Goal: Task Accomplishment & Management: Manage account settings

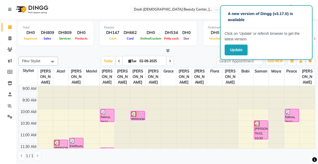
click at [187, 64] on div "Today Tue 02-09-2025" at bounding box center [137, 61] width 153 height 8
click at [232, 54] on button "Update" at bounding box center [236, 50] width 23 height 11
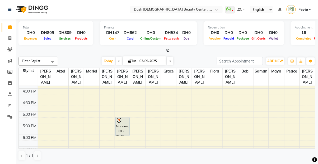
scroll to position [160, 0]
click at [125, 121] on div "Madame, TK03, 05:15 PM-06:05 PM, Dermalogica - Normal Facial" at bounding box center [123, 126] width 14 height 18
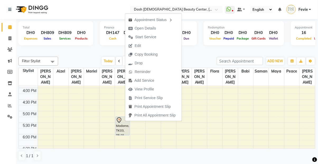
click at [151, 29] on span "Open Details" at bounding box center [145, 29] width 21 height 6
select select "7"
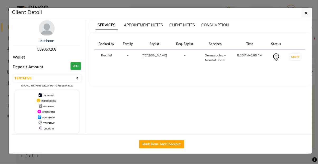
click at [304, 11] on button "button" at bounding box center [306, 13] width 10 height 10
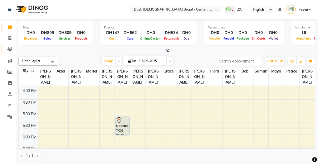
click at [10, 53] on link "Clients" at bounding box center [8, 49] width 13 height 9
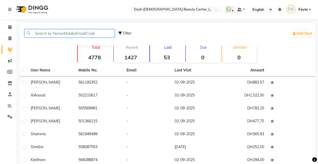
click at [66, 35] on input "text" at bounding box center [70, 33] width 90 height 8
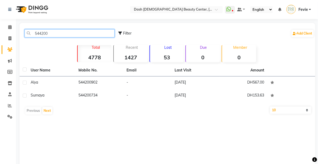
type input "544200"
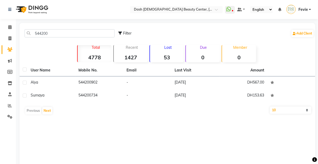
click at [142, 91] on td "-" at bounding box center [147, 95] width 48 height 13
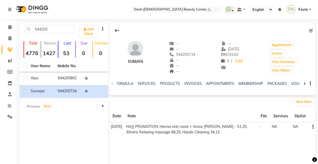
scroll to position [0, 25]
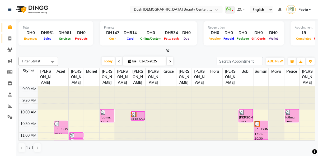
click at [9, 40] on span at bounding box center [9, 39] width 9 height 6
select select "service"
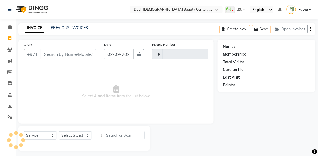
type input "3559"
select select "8372"
click at [74, 56] on input "Client" at bounding box center [68, 54] width 55 height 10
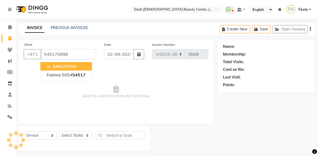
type input "545170998"
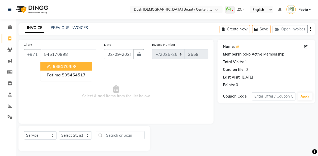
click at [52, 66] on ngb-highlight "54517 0998" at bounding box center [64, 66] width 25 height 5
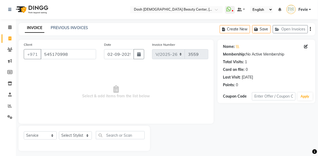
click at [254, 47] on div "Name: \\\" at bounding box center [266, 47] width 87 height 6
click at [237, 49] on link "\\\" at bounding box center [237, 47] width 3 height 6
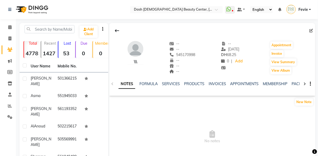
click at [310, 31] on icon at bounding box center [311, 31] width 4 height 4
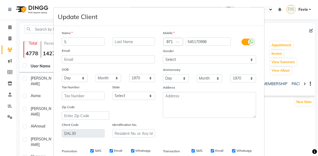
type input "\"
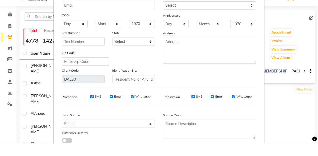
scroll to position [78, 0]
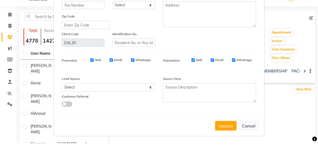
type input "M"
type input "Fatima"
click at [228, 138] on button "Update" at bounding box center [225, 139] width 21 height 10
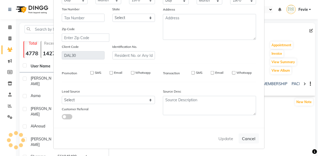
select select
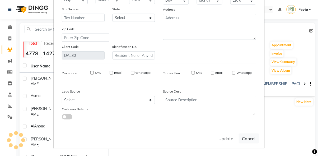
select select
checkbox input "false"
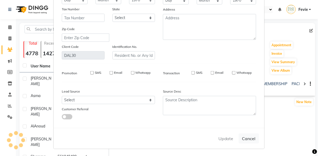
checkbox input "false"
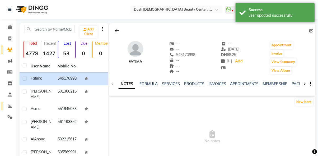
click at [11, 109] on link "Reports" at bounding box center [8, 106] width 13 height 9
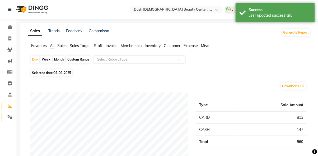
click at [8, 116] on icon at bounding box center [9, 117] width 5 height 4
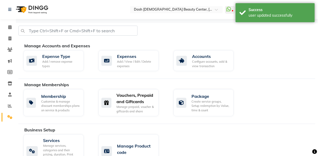
click at [118, 98] on div "Vouchers, Prepaid and Giftcards" at bounding box center [136, 98] width 38 height 13
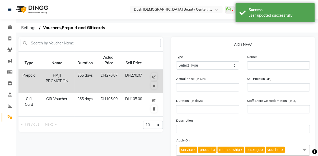
click at [154, 100] on icon at bounding box center [154, 100] width 3 height 3
select select "G"
type input "Gift Voucher"
type input "105"
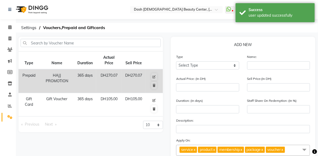
type input "365"
type input "100"
checkbox input "true"
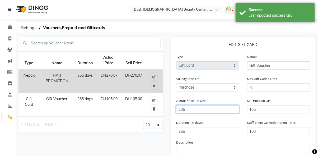
click at [220, 108] on input "105" at bounding box center [207, 109] width 63 height 8
type input "10"
type input "1050"
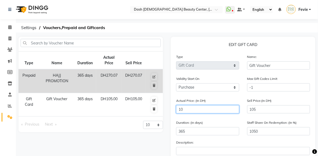
type input "1"
type input "10500"
type input "0"
type input "6"
type input "1750"
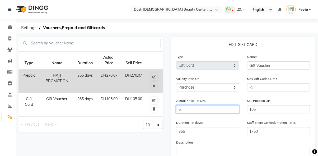
type input "65"
type input "162"
type input "65"
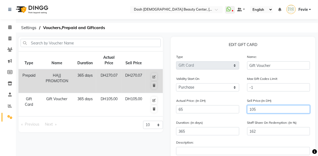
click at [277, 112] on input "105" at bounding box center [278, 109] width 63 height 8
type input "10"
type input "15"
type input "1"
type input "2"
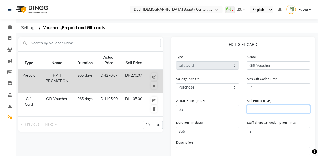
type input "0"
type input "6"
type input "9"
type input "68"
type input "105"
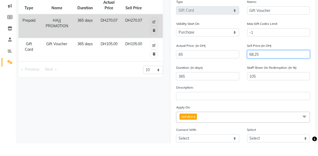
scroll to position [144, 0]
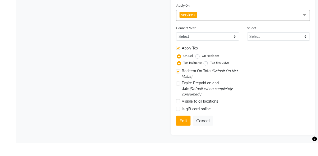
type input "68.25"
click at [185, 133] on button "Edit" at bounding box center [183, 133] width 15 height 10
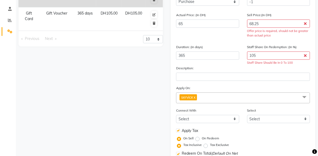
scroll to position [84, 0]
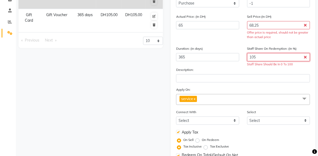
click at [301, 56] on input "105" at bounding box center [278, 57] width 63 height 8
click at [305, 55] on input "105" at bounding box center [278, 57] width 63 height 8
click at [300, 57] on input "105" at bounding box center [278, 57] width 63 height 8
click at [304, 55] on input "105" at bounding box center [278, 57] width 63 height 8
click at [300, 56] on input "105" at bounding box center [278, 57] width 63 height 8
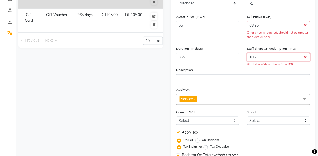
click at [301, 56] on input "105" at bounding box center [278, 57] width 63 height 8
click at [306, 56] on input "105" at bounding box center [278, 57] width 63 height 8
click at [300, 24] on input "68.25" at bounding box center [278, 25] width 63 height 8
click at [286, 56] on input "105" at bounding box center [278, 57] width 63 height 8
click at [301, 57] on input "105" at bounding box center [278, 57] width 63 height 8
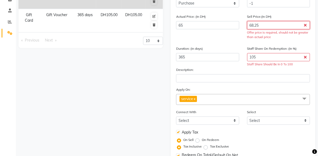
click at [300, 27] on input "68.25" at bounding box center [278, 25] width 63 height 8
click at [308, 25] on input "68.25" at bounding box center [278, 25] width 63 height 8
click at [306, 26] on input "68.25" at bounding box center [278, 25] width 63 height 8
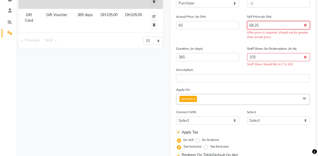
click at [305, 25] on input "68.25" at bounding box center [278, 25] width 63 height 8
click at [296, 94] on span "service x" at bounding box center [243, 99] width 134 height 11
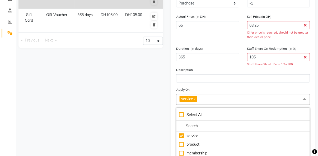
click at [293, 99] on span "service x" at bounding box center [243, 99] width 134 height 11
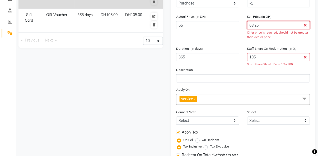
click at [307, 25] on input "68.25" at bounding box center [278, 25] width 63 height 8
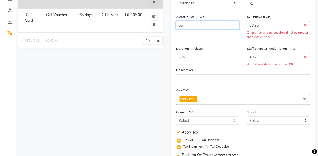
click at [228, 27] on input "65" at bounding box center [207, 25] width 63 height 8
type input "6"
type input "1138"
type input "0"
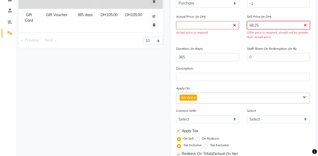
click at [273, 23] on input "68.25" at bounding box center [278, 25] width 63 height 8
type input "68.2"
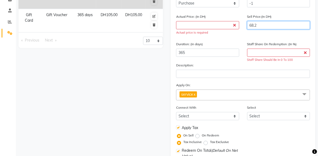
type input "68"
type input "6"
type input "0"
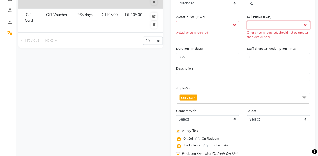
type input "6"
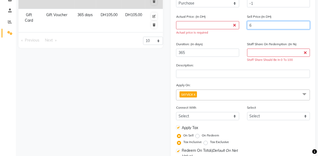
type input "62"
type input "6"
type input "66"
type input "66.2"
type input "66.25"
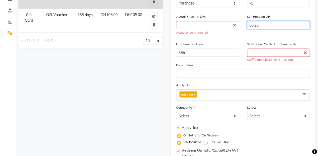
type input "66.2"
type input "66"
type input "6"
type input "68"
type input "68.2"
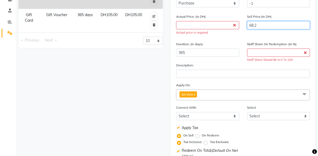
type input "68.25"
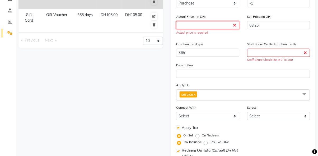
click at [205, 25] on input "number" at bounding box center [207, 25] width 63 height 8
type input "6"
type input "1138"
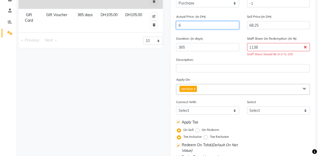
type input "65"
type input "105"
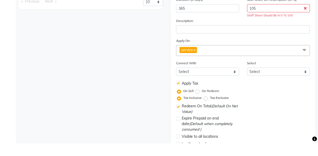
scroll to position [146, 0]
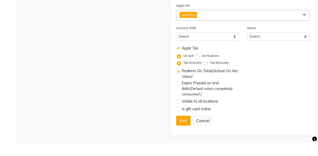
type input "65"
click at [186, 134] on button "Edit" at bounding box center [183, 133] width 15 height 10
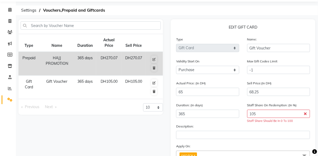
scroll to position [0, 0]
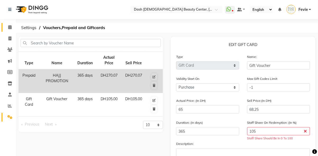
click at [10, 25] on span at bounding box center [9, 27] width 9 height 6
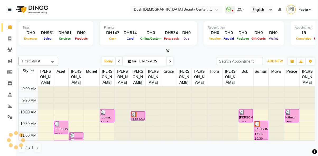
click at [272, 58] on button "ADD NEW Toggle Dropdown" at bounding box center [275, 61] width 18 height 7
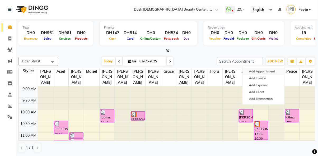
click at [262, 72] on button "Add Appointment" at bounding box center [264, 71] width 42 height 7
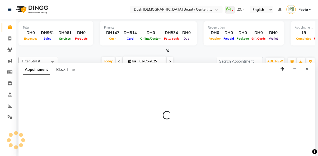
select select "tentative"
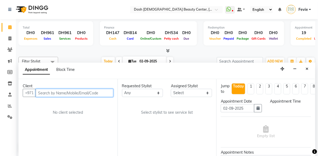
select select "600"
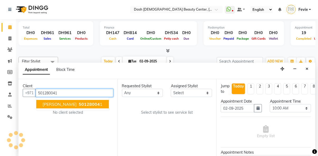
click at [79, 101] on span "50128004" at bounding box center [89, 103] width 21 height 5
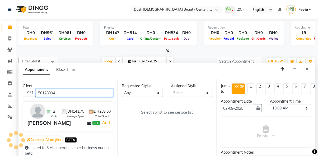
type input "501280041"
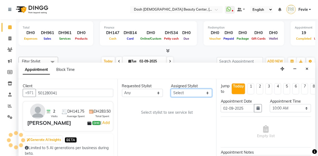
click at [197, 89] on select "Select Aizel Angelina Anna Bobi Edlyn Flora Grace Janine Jelyn Mariel Maya Nanc…" at bounding box center [191, 93] width 41 height 8
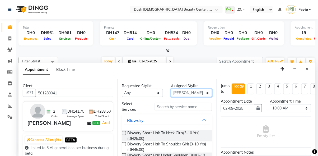
select select "81110"
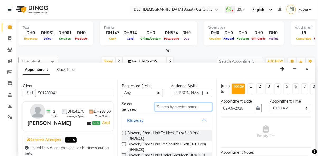
click at [186, 103] on input "text" at bounding box center [184, 107] width 58 height 8
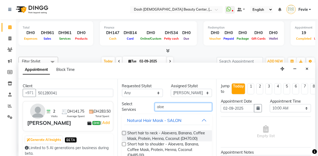
type input "aloe"
click at [125, 131] on label at bounding box center [124, 133] width 4 height 4
click at [125, 132] on input "checkbox" at bounding box center [123, 133] width 3 height 3
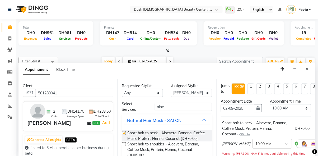
checkbox input "false"
click at [289, 104] on select "Select 10:00 AM 10:15 AM 10:30 AM 10:45 AM 11:00 AM 11:15 AM 11:30 AM 11:45 AM …" at bounding box center [290, 108] width 41 height 8
select select "840"
click at [270, 104] on select "Select 10:00 AM 10:15 AM 10:30 AM 10:45 AM 11:00 AM 11:15 AM 11:30 AM 11:45 AM …" at bounding box center [290, 108] width 41 height 8
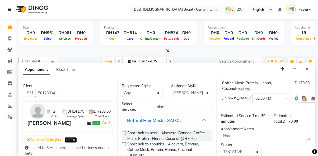
scroll to position [68, 0]
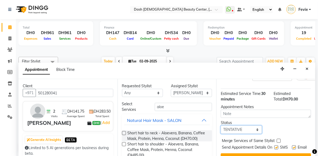
click at [250, 125] on select "Select TENTATIVE CONFIRM CHECK-IN UPCOMING" at bounding box center [241, 129] width 41 height 8
click at [221, 125] on select "Select TENTATIVE CONFIRM CHECK-IN UPCOMING" at bounding box center [241, 129] width 41 height 8
click at [251, 125] on select "Select TENTATIVE CONFIRM CHECK-IN UPCOMING" at bounding box center [241, 129] width 41 height 8
select select "tentative"
click at [221, 125] on select "Select TENTATIVE CONFIRM CHECK-IN UPCOMING" at bounding box center [241, 129] width 41 height 8
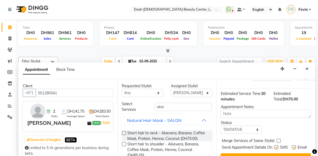
click at [278, 139] on label at bounding box center [279, 141] width 4 height 4
click at [278, 139] on input "checkbox" at bounding box center [278, 140] width 3 height 3
checkbox input "true"
click at [274, 145] on label at bounding box center [276, 147] width 4 height 4
click at [274, 146] on input "checkbox" at bounding box center [275, 147] width 3 height 3
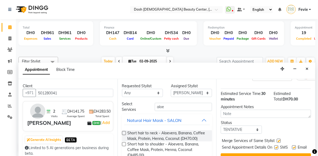
checkbox input "false"
click at [289, 144] on div "SMS" at bounding box center [283, 147] width 18 height 7
click at [277, 153] on button "Book" at bounding box center [266, 158] width 90 height 10
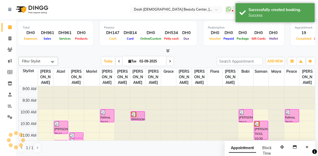
scroll to position [0, 0]
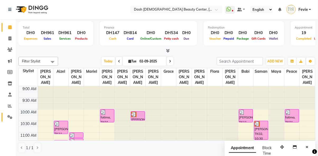
click at [5, 116] on link "Settings" at bounding box center [8, 117] width 13 height 9
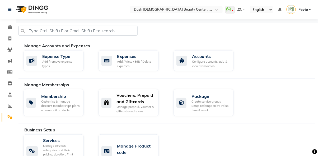
click at [139, 106] on div "Manage prepaid, voucher & giftcards and share" at bounding box center [136, 109] width 38 height 9
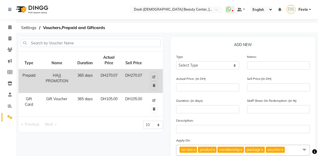
click at [154, 99] on icon at bounding box center [154, 100] width 3 height 3
select select "G"
type input "Gift Voucher"
type input "105"
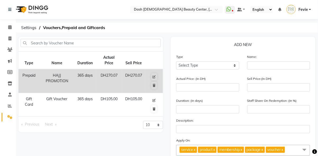
type input "365"
type input "100"
checkbox input "true"
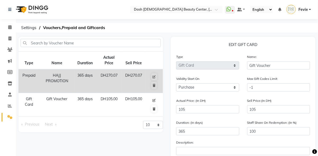
click at [152, 102] on button at bounding box center [154, 100] width 6 height 7
click at [205, 108] on input "105" at bounding box center [207, 109] width 63 height 8
type input "10"
type input "1050"
type input "1"
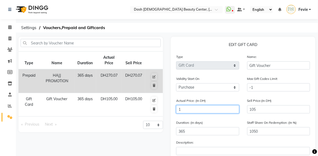
type input "10500"
type input "0"
type input "6"
type input "1750"
type input "65"
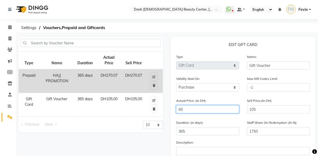
type input "162"
type input "65"
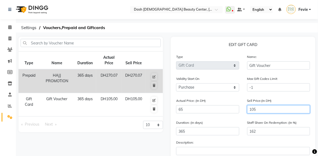
click at [284, 110] on input "105" at bounding box center [278, 109] width 63 height 8
type input "10"
type input "15"
type input "1"
type input "2"
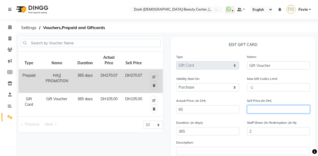
type input "0"
type input "6"
type input "9"
type input "68"
type input "105"
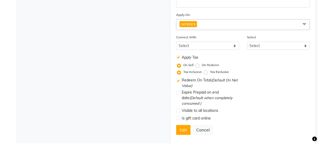
scroll to position [144, 0]
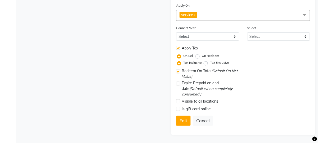
type input "68.25"
click at [182, 133] on button "Edit" at bounding box center [183, 133] width 15 height 10
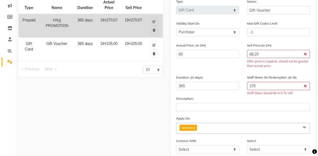
scroll to position [55, 0]
click at [308, 87] on input "105" at bounding box center [278, 86] width 63 height 8
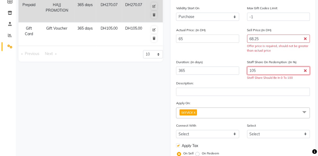
scroll to position [70, 0]
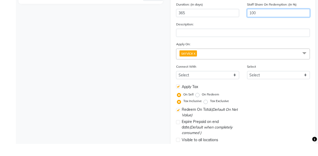
type input "100"
click at [141, 105] on div "Type Name Duration Actual Price Sell Price Prepaid HAJJ PROMOTION 365 days DH27…" at bounding box center [91, 53] width 152 height 265
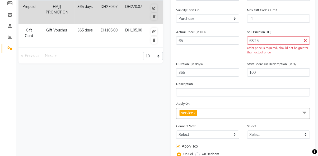
scroll to position [67, 0]
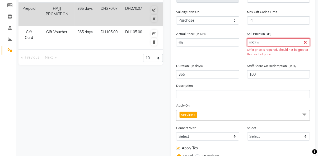
click at [285, 41] on input "68.25" at bounding box center [278, 42] width 63 height 8
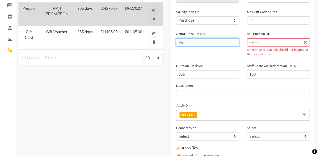
click at [220, 44] on input "65" at bounding box center [207, 42] width 63 height 8
type input "6"
type input "1138"
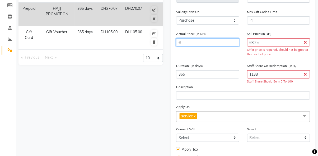
type input "68"
type input "100"
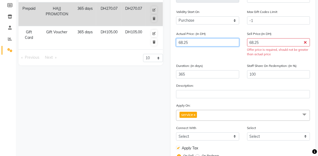
type input "68.25"
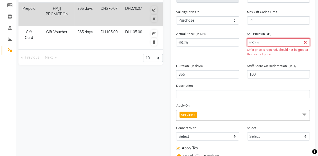
click at [275, 44] on input "68.25" at bounding box center [278, 42] width 63 height 8
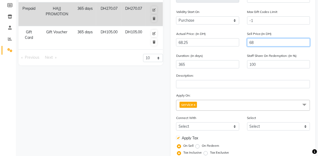
type input "6"
type input "9"
type input "0"
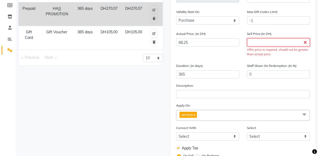
type input "6"
type input "9"
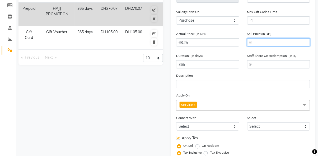
type input "65"
type input "95"
type input "65"
click at [139, 106] on div "Type Name Duration Actual Price Sell Price Prepaid HAJJ PROMOTION 365 days DH27…" at bounding box center [91, 97] width 152 height 255
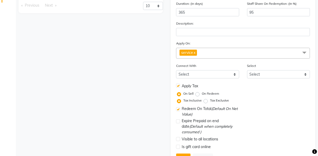
click at [210, 102] on label "Tax Exclusive" at bounding box center [219, 100] width 19 height 5
click at [206, 102] on input "Tax Exclusive" at bounding box center [207, 100] width 4 height 4
radio input "true"
click at [187, 155] on button "Edit" at bounding box center [183, 158] width 15 height 10
select select
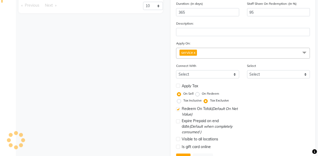
select select
checkbox input "false"
checkbox input "true"
checkbox input "false"
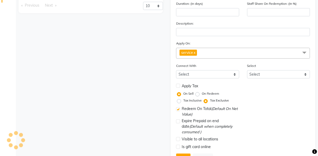
checkbox input "false"
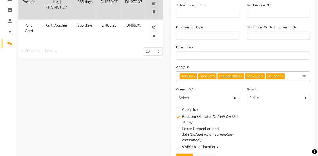
scroll to position [0, 0]
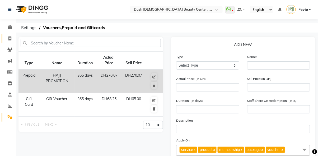
click at [8, 41] on link "Invoice" at bounding box center [8, 38] width 13 height 9
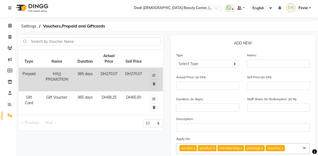
select select "service"
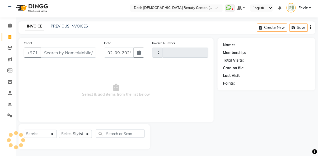
type input "3561"
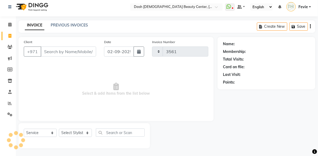
select select "8372"
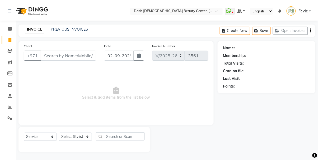
scroll to position [0, 0]
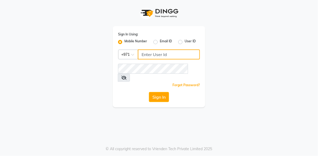
click at [169, 52] on input "Username" at bounding box center [169, 54] width 62 height 10
click at [154, 54] on input "Username" at bounding box center [169, 54] width 62 height 10
type input "524313703"
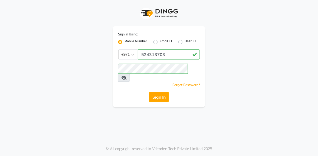
click at [153, 92] on button "Sign In" at bounding box center [159, 97] width 20 height 10
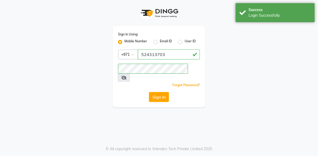
select select "8372"
select select "service"
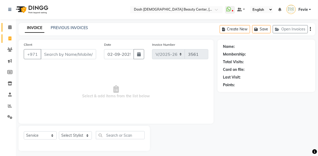
click at [8, 28] on span at bounding box center [9, 27] width 9 height 6
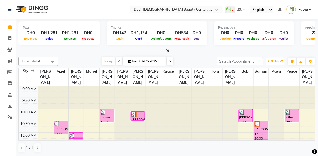
click at [274, 63] on span "ADD NEW" at bounding box center [275, 61] width 16 height 4
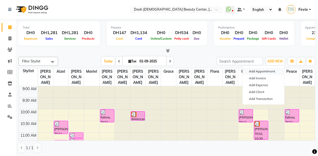
click at [255, 70] on button "Add Appointment" at bounding box center [264, 71] width 42 height 7
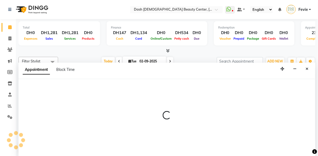
select select "600"
select select "tentative"
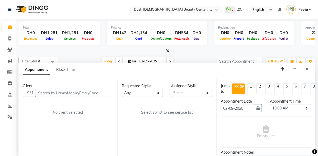
click at [73, 89] on input "text" at bounding box center [75, 93] width 78 height 8
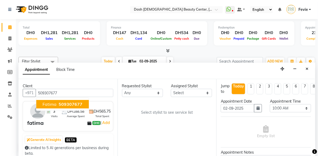
click at [65, 101] on span "509307677" at bounding box center [71, 103] width 24 height 5
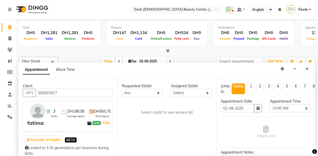
click at [54, 89] on input "509307677" at bounding box center [75, 93] width 78 height 8
click at [53, 89] on input "509307677" at bounding box center [75, 93] width 78 height 8
type input "509307677"
click at [191, 89] on select "Select Aizel Angelina Anna Bobi Edlyn Flora Grace Janine Jelyn Mariel Maya Nanc…" at bounding box center [191, 93] width 41 height 8
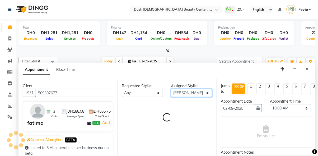
select select "81110"
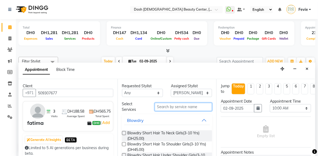
click at [191, 103] on input "text" at bounding box center [184, 107] width 58 height 8
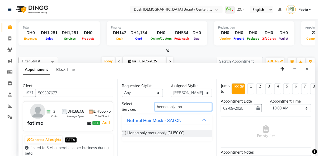
type input "henna only roo"
click at [124, 131] on label at bounding box center [124, 133] width 4 height 4
click at [124, 132] on input "checkbox" at bounding box center [123, 133] width 3 height 3
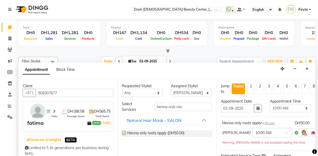
checkbox input "false"
click at [290, 104] on select "Select 10:00 AM 10:15 AM 10:30 AM 10:45 AM 11:00 AM 11:15 AM 11:30 AM 11:45 AM …" at bounding box center [290, 108] width 41 height 8
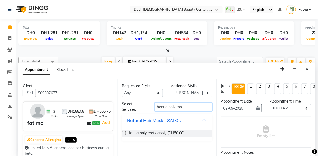
click at [201, 103] on input "henna only roo" at bounding box center [184, 107] width 58 height 8
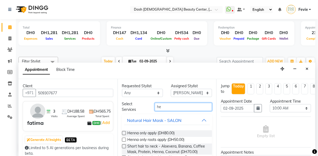
type input "h"
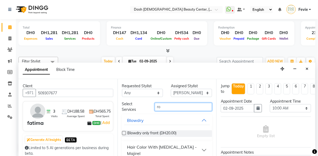
type input "r"
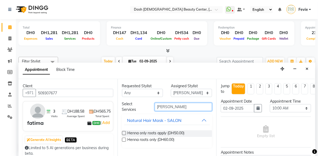
type input "henna roo"
click at [124, 137] on label at bounding box center [124, 139] width 4 height 4
click at [124, 138] on input "checkbox" at bounding box center [123, 139] width 3 height 3
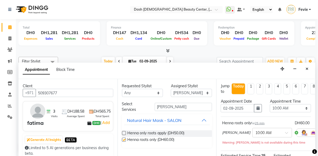
checkbox input "false"
click at [292, 104] on select "Select 10:00 AM 10:15 AM 10:30 AM 10:45 AM 11:00 AM 11:15 AM 11:30 AM 11:45 AM …" at bounding box center [290, 108] width 41 height 8
select select "870"
click at [270, 104] on select "Select 10:00 AM 10:15 AM 10:30 AM 10:45 AM 11:00 AM 11:15 AM 11:30 AM 11:45 AM …" at bounding box center [290, 108] width 41 height 8
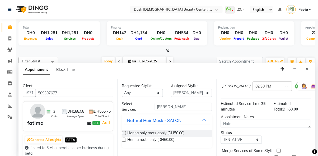
scroll to position [56, 0]
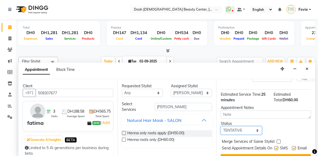
click at [250, 126] on select "Select TENTATIVE CONFIRM CHECK-IN UPCOMING" at bounding box center [241, 130] width 41 height 8
select select "check-in"
click at [221, 126] on select "Select TENTATIVE CONFIRM CHECK-IN UPCOMING" at bounding box center [241, 130] width 41 height 8
click at [278, 139] on label at bounding box center [279, 141] width 4 height 4
click at [278, 140] on input "checkbox" at bounding box center [278, 141] width 3 height 3
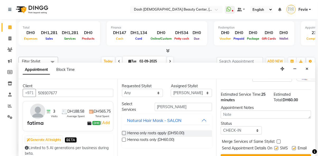
checkbox input "true"
click at [274, 146] on label at bounding box center [276, 148] width 4 height 4
click at [274, 147] on input "checkbox" at bounding box center [275, 148] width 3 height 3
checkbox input "false"
click at [294, 146] on label at bounding box center [294, 148] width 4 height 4
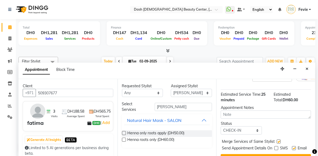
click at [294, 147] on input "checkbox" at bounding box center [293, 148] width 3 height 3
checkbox input "false"
click at [285, 154] on button "Book" at bounding box center [266, 159] width 90 height 10
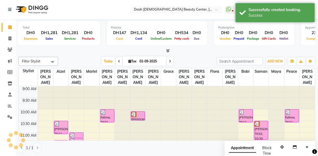
scroll to position [0, 0]
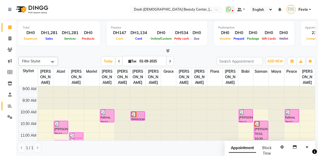
click at [10, 107] on icon at bounding box center [10, 106] width 4 height 4
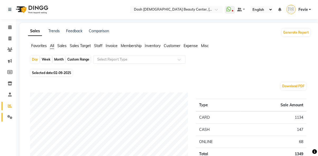
click at [12, 120] on link "Settings" at bounding box center [8, 117] width 13 height 9
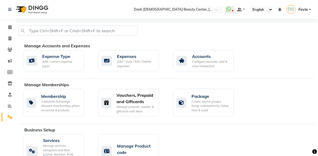
click at [124, 106] on div "Manage prepaid, voucher & giftcards and share" at bounding box center [136, 109] width 38 height 9
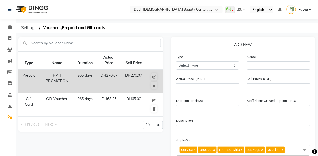
click at [155, 101] on icon at bounding box center [154, 100] width 3 height 3
select select "G"
type input "Gift Voucher"
type input "68.25"
type input "65"
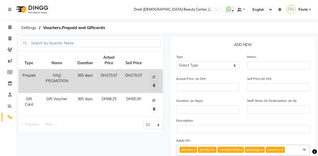
type input "365"
type input "95"
checkbox input "true"
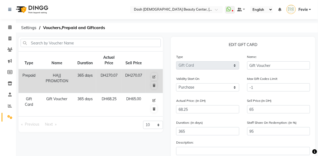
click at [156, 98] on button at bounding box center [154, 100] width 6 height 7
click at [129, 86] on td "DH270.07" at bounding box center [133, 81] width 23 height 24
click at [152, 102] on button at bounding box center [154, 100] width 6 height 7
click at [156, 98] on button at bounding box center [154, 100] width 6 height 7
click at [203, 111] on input "68.25" at bounding box center [207, 109] width 63 height 8
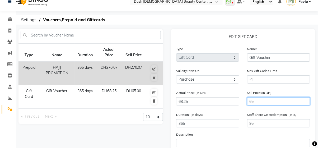
click at [265, 110] on input "65" at bounding box center [278, 109] width 63 height 8
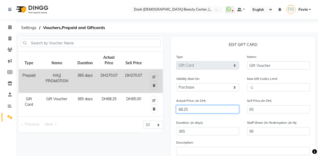
click at [214, 107] on input "68.25" at bounding box center [207, 109] width 63 height 8
type input "68"
type input "96"
type input "6"
type input "1083"
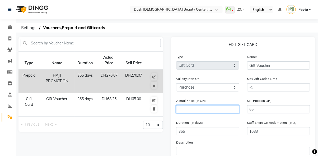
type input "0"
type input "2"
type input "3250"
type input "29"
type input "224"
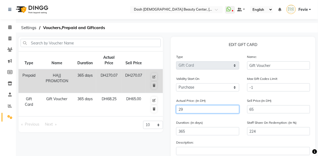
type input "294"
type input "22"
type input "294"
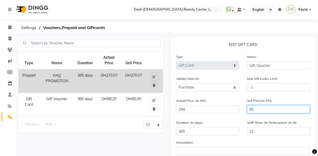
click at [269, 112] on input "65" at bounding box center [278, 109] width 63 height 8
type input "6"
type input "2"
type input "0"
type input "3"
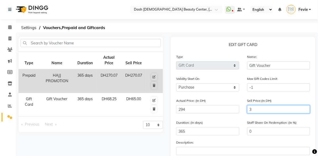
type input "1"
type input "0"
type input "2"
type input "1"
type input "28"
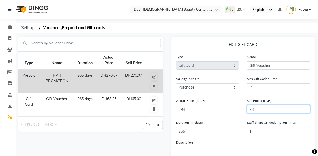
type input "10"
type input "280"
type input "95"
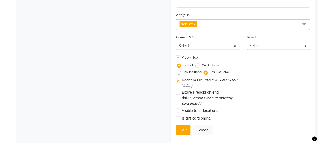
scroll to position [144, 0]
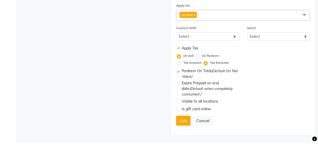
type input "280"
click at [182, 133] on button "Edit" at bounding box center [183, 133] width 15 height 10
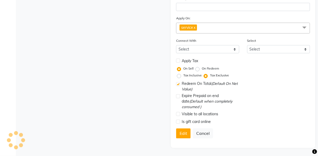
select select
checkbox input "false"
checkbox input "true"
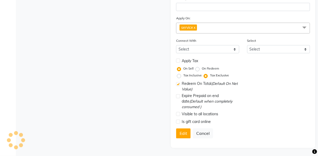
checkbox input "false"
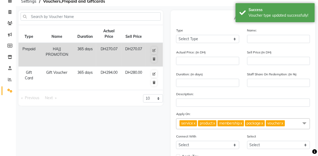
scroll to position [0, 0]
